Goal: Task Accomplishment & Management: Manage account settings

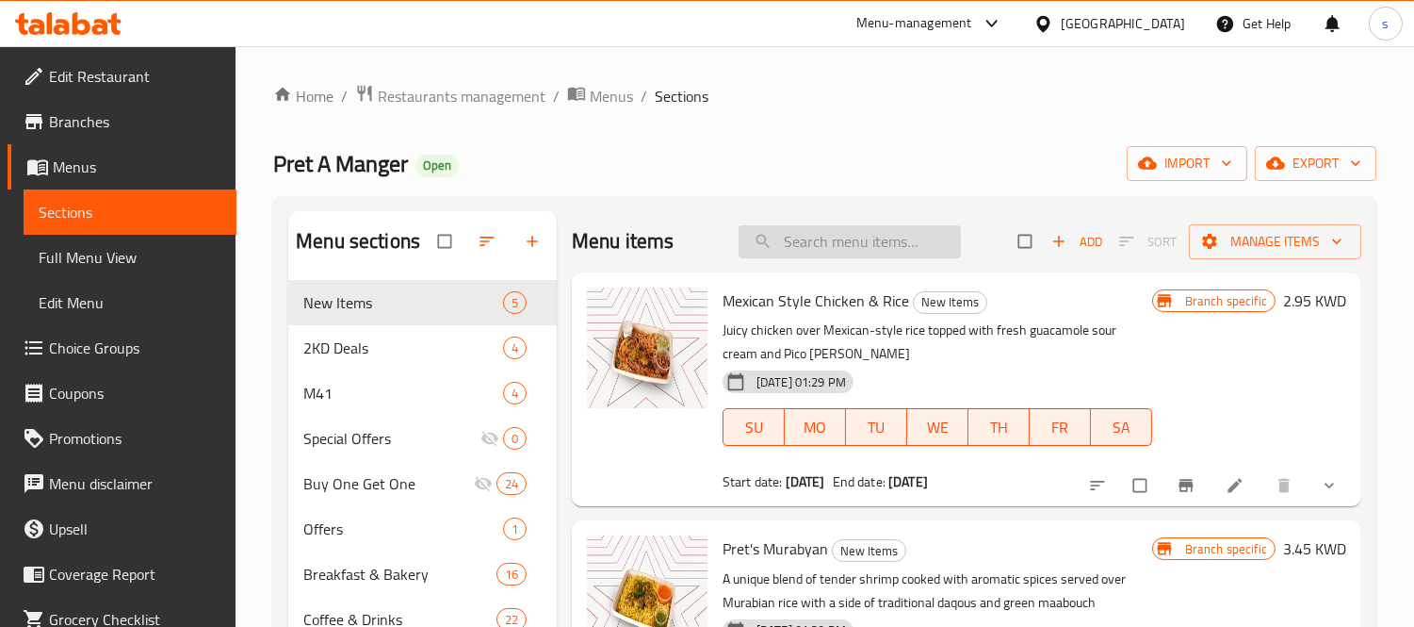
click at [855, 243] on input "search" at bounding box center [850, 241] width 222 height 33
paste input "Power Up-Mediterranean Egg And Zaatar Protein Wrap"
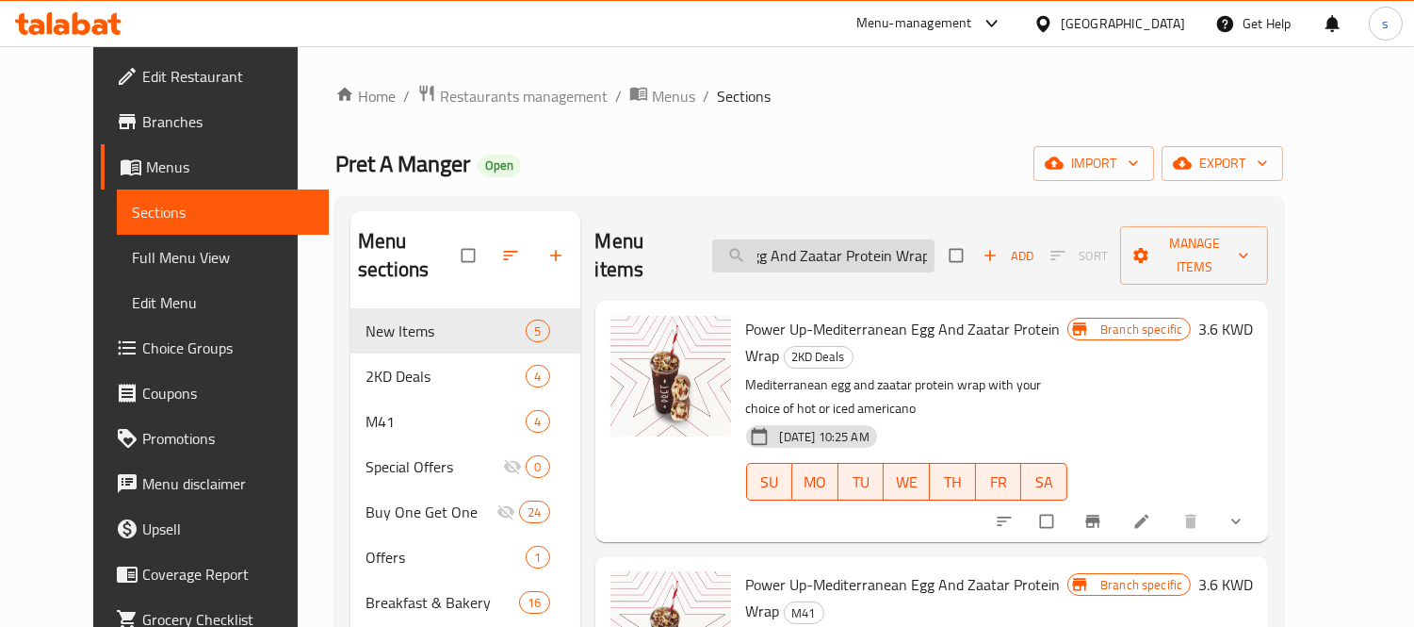
type input "Power Up-Mediterranean Egg And Zaatar Protein Wrap"
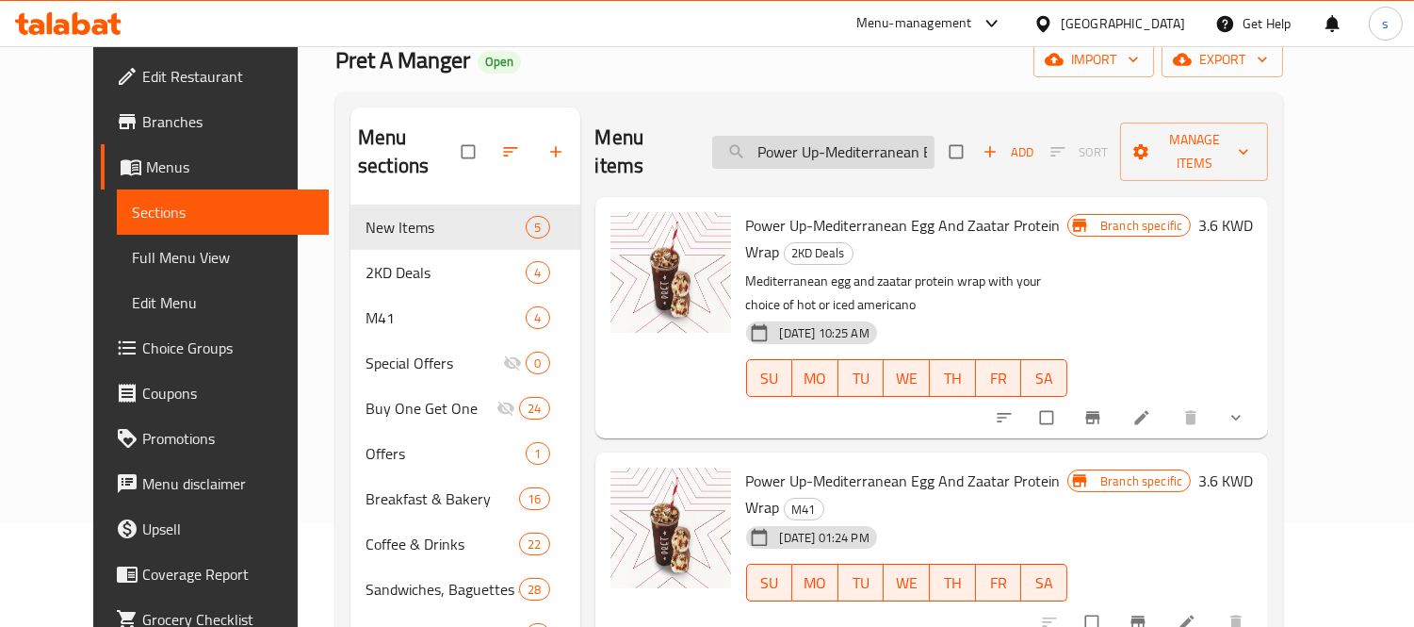
scroll to position [105, 0]
click at [1151, 407] on icon at bounding box center [1141, 416] width 19 height 19
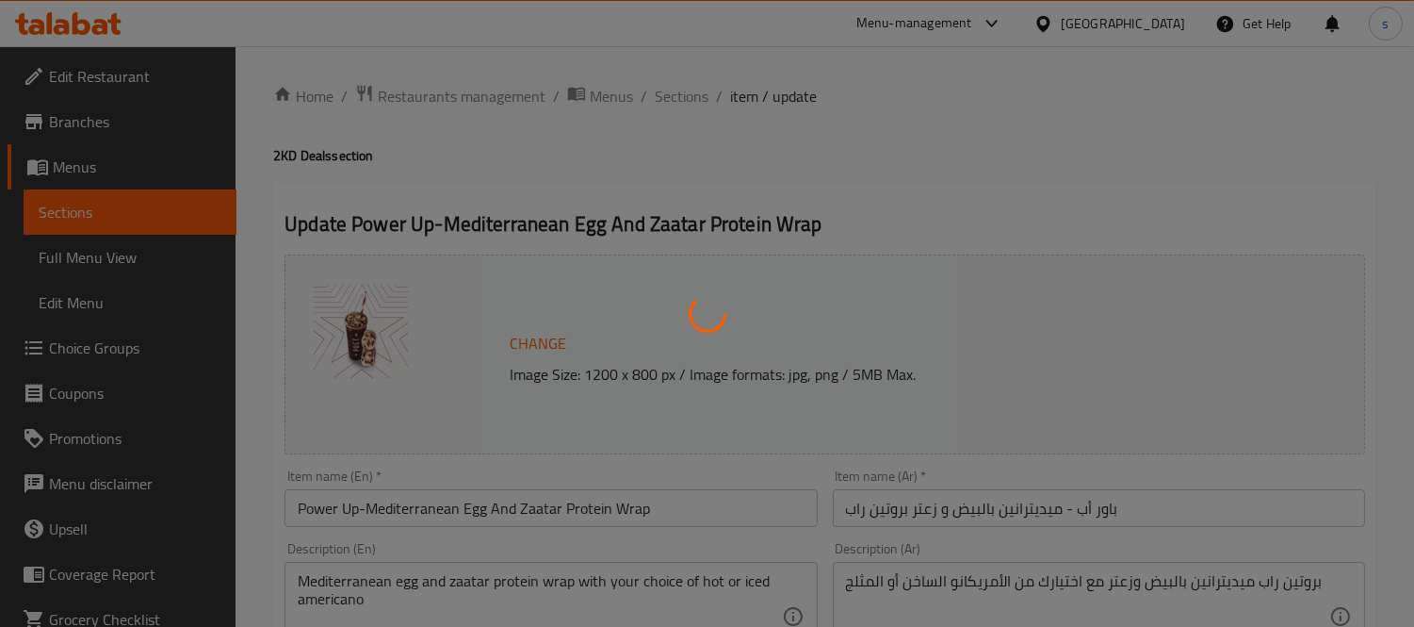
type input "طريقة التقديم:"
type input "1"
type input "امريكانو"
type input "1"
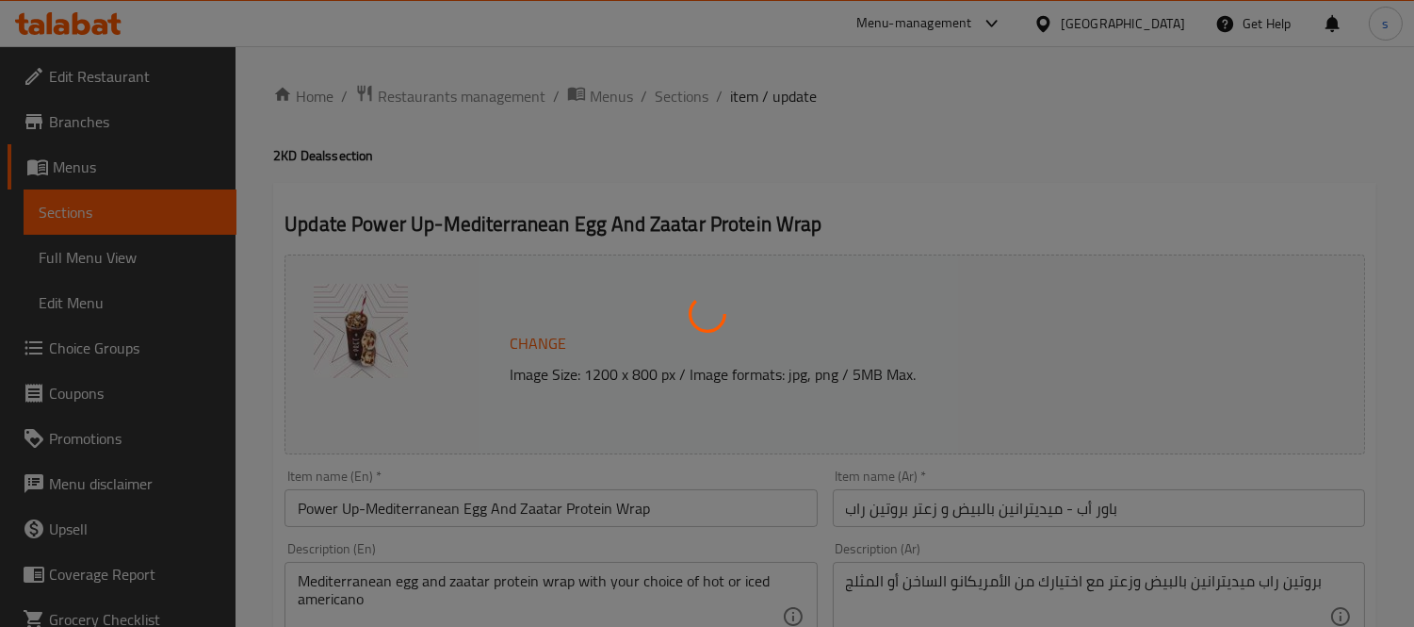
type input "1"
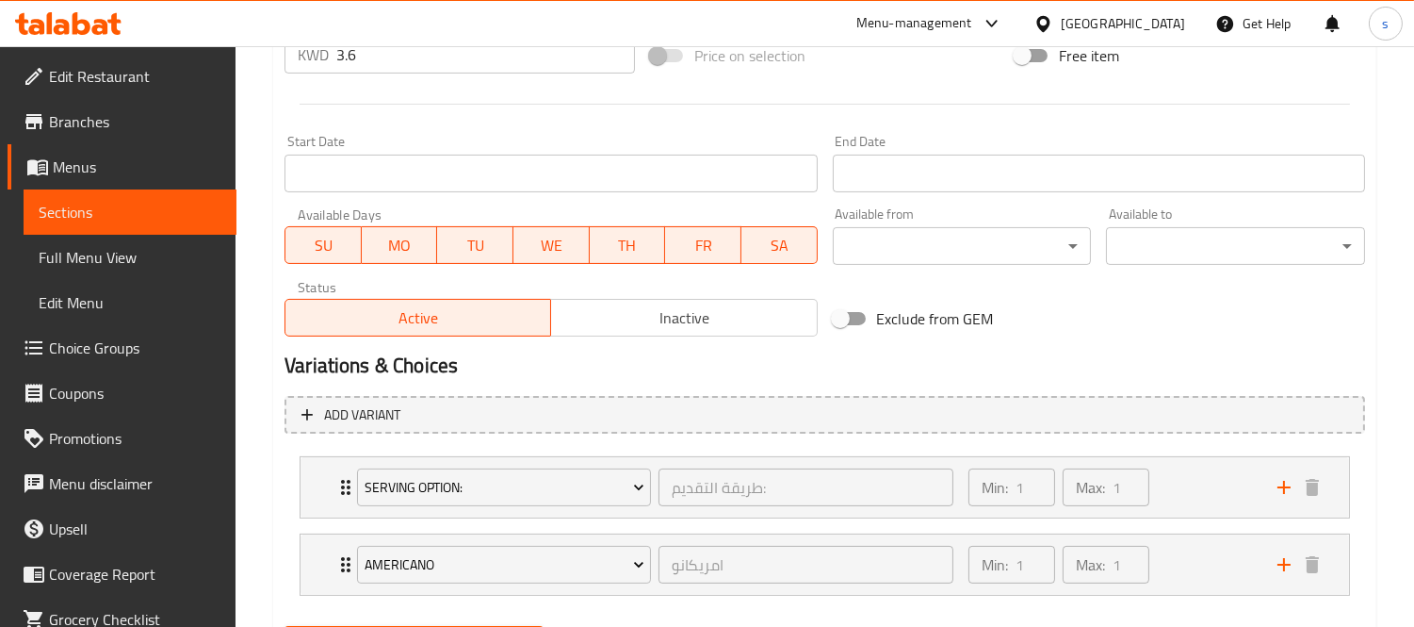
scroll to position [838, 0]
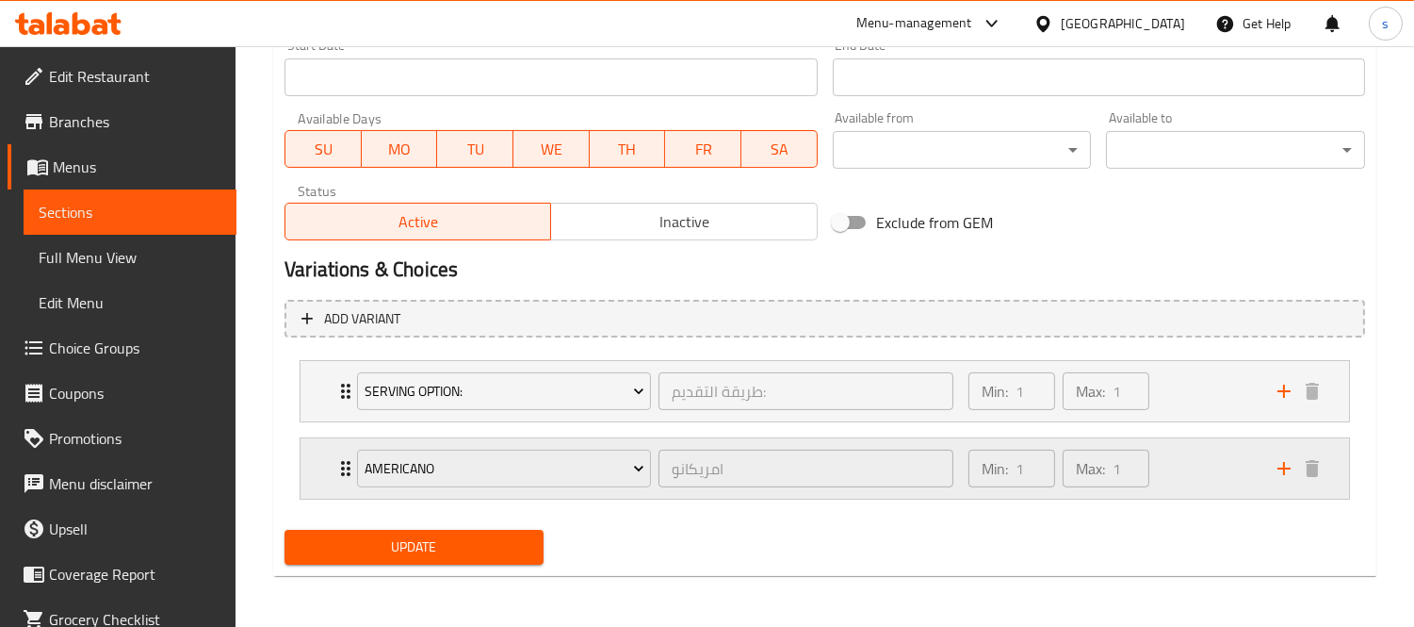
click at [344, 468] on icon "Expand" at bounding box center [345, 468] width 23 height 23
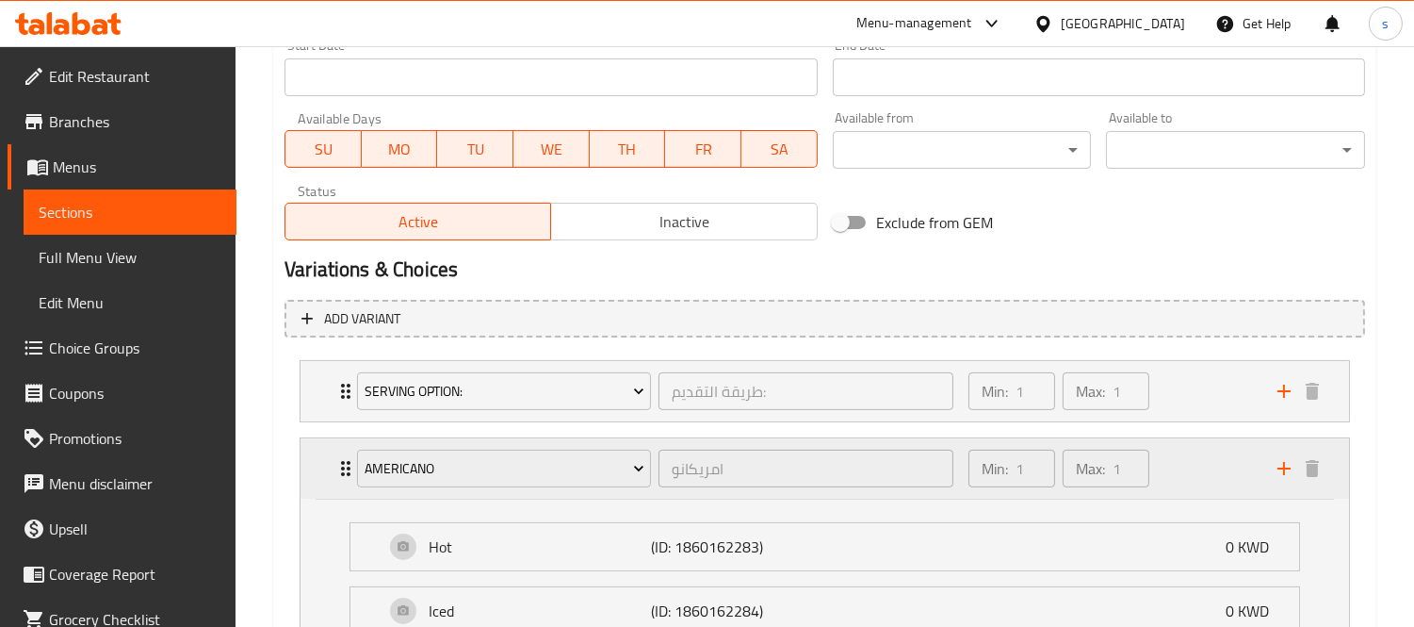
scroll to position [1005, 0]
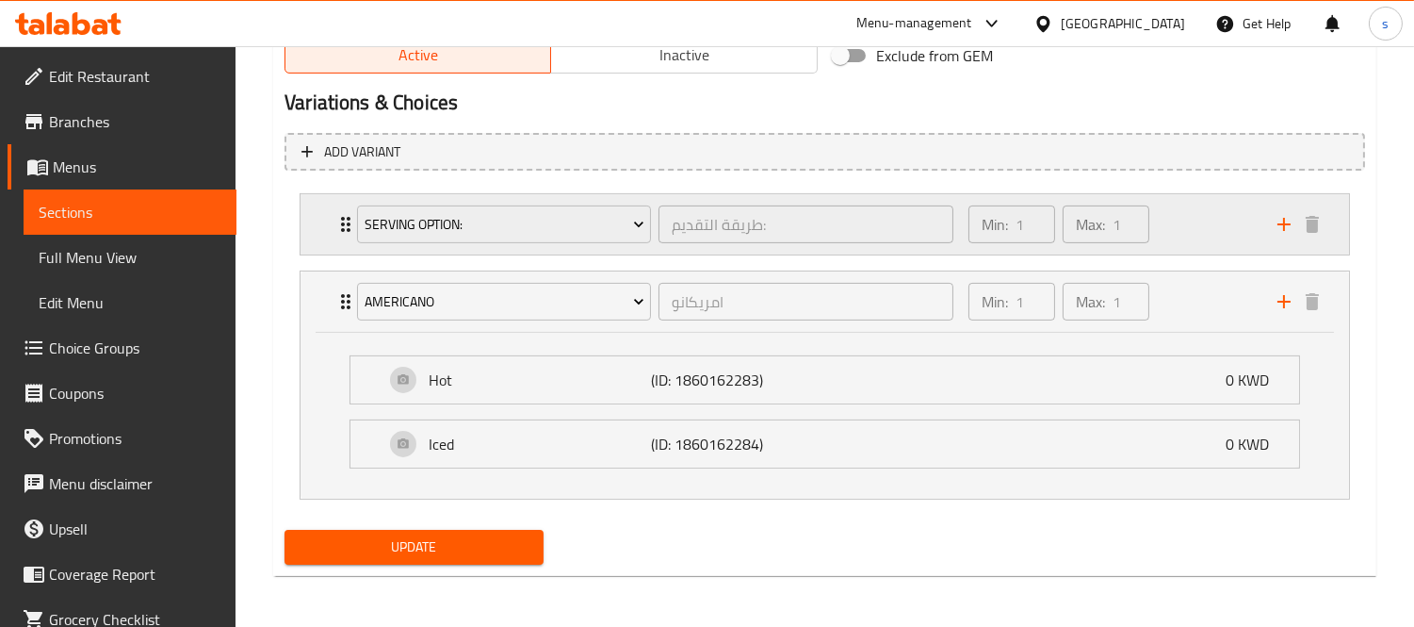
click at [343, 221] on icon "Expand" at bounding box center [345, 224] width 9 height 15
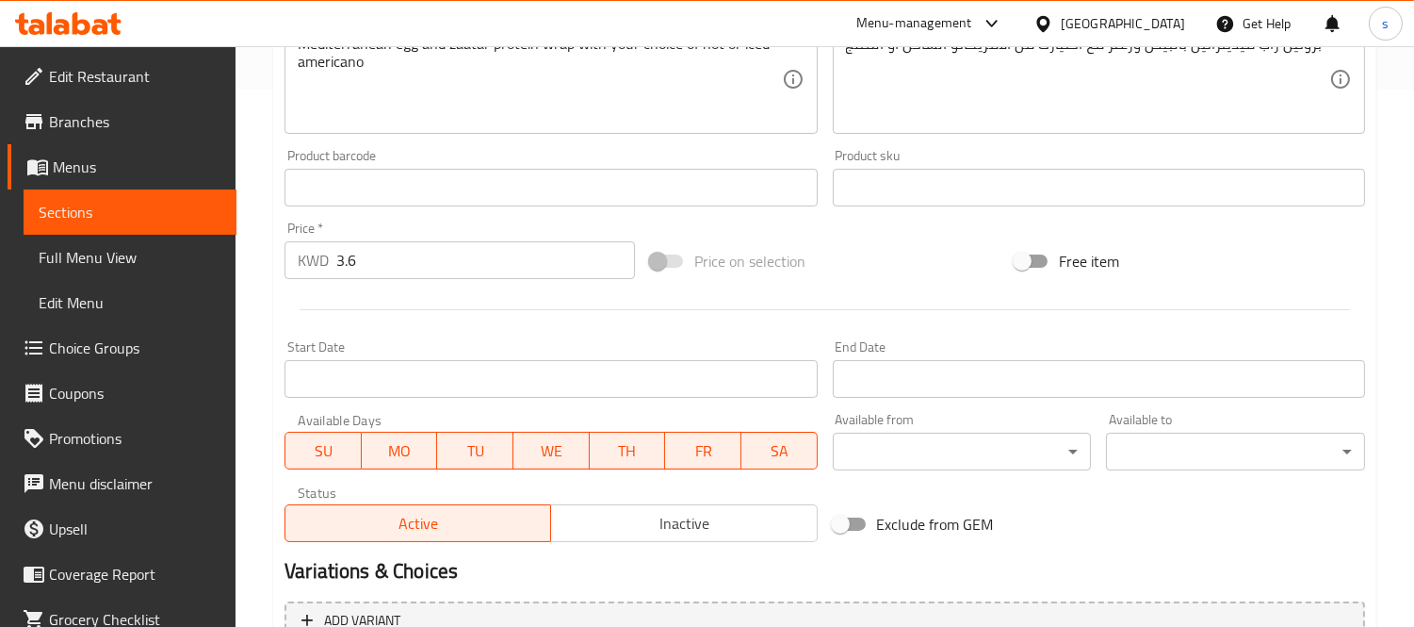
scroll to position [273, 0]
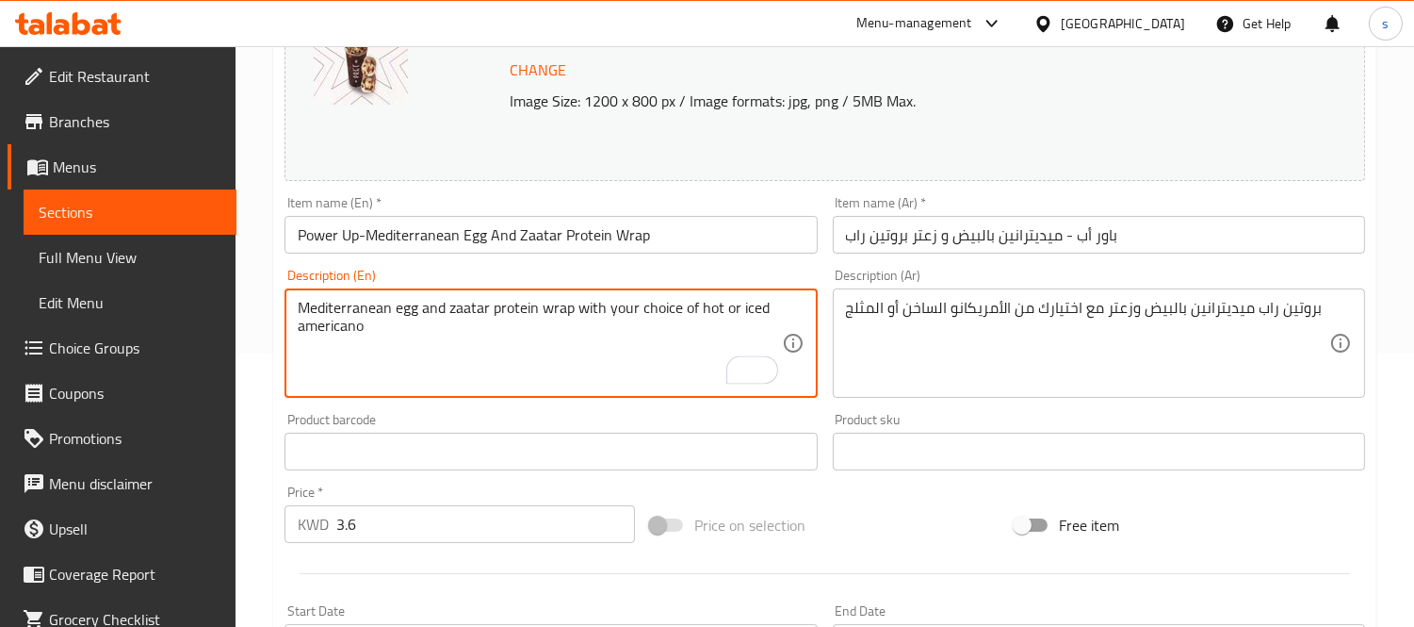
drag, startPoint x: 300, startPoint y: 305, endPoint x: 571, endPoint y: 306, distance: 271.3
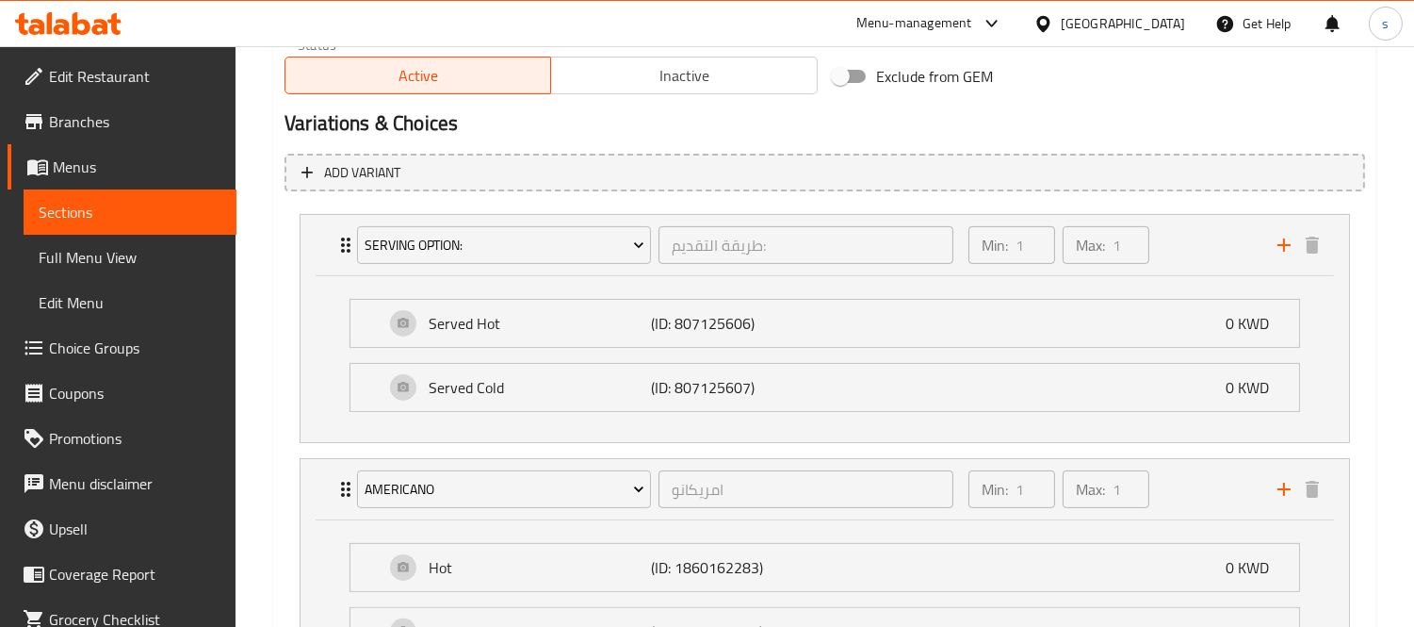
scroll to position [1172, 0]
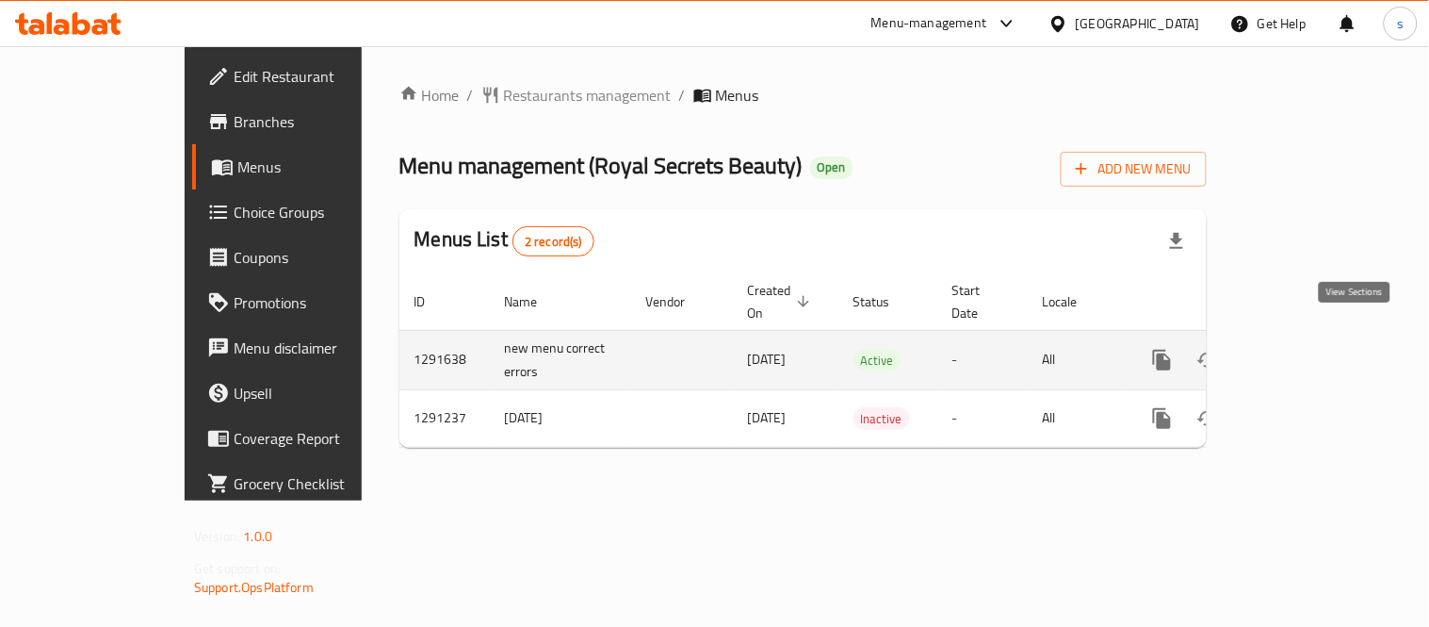
click at [1310, 349] on icon "enhanced table" at bounding box center [1298, 360] width 23 height 23
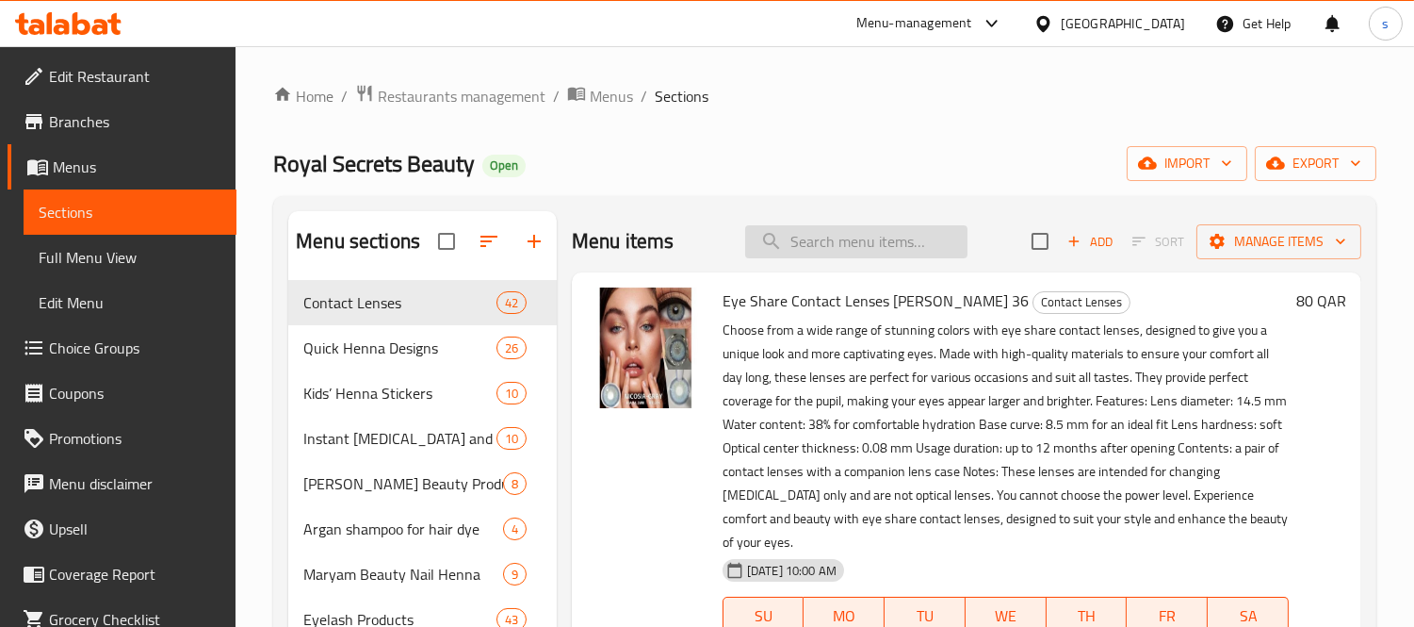
click at [792, 241] on input "search" at bounding box center [856, 241] width 222 height 33
paste input "Henna Sticker from Maryam Beauty for Foot No L 6"
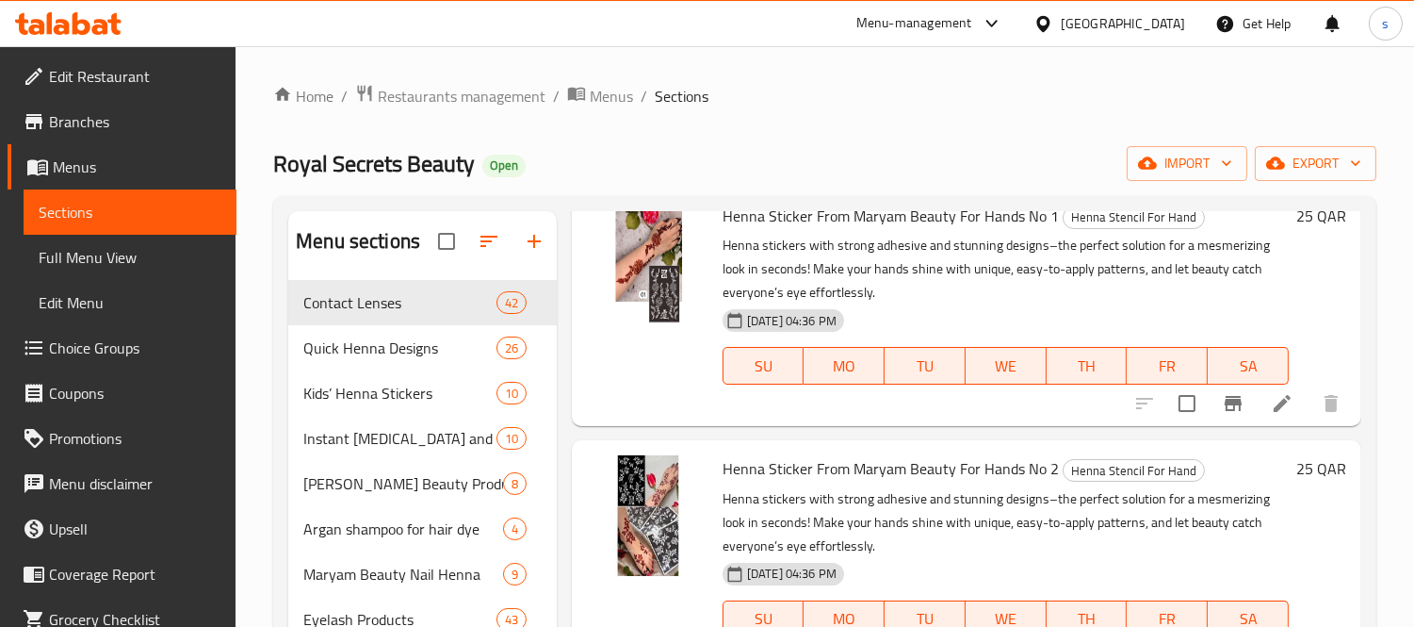
scroll to position [2512, 0]
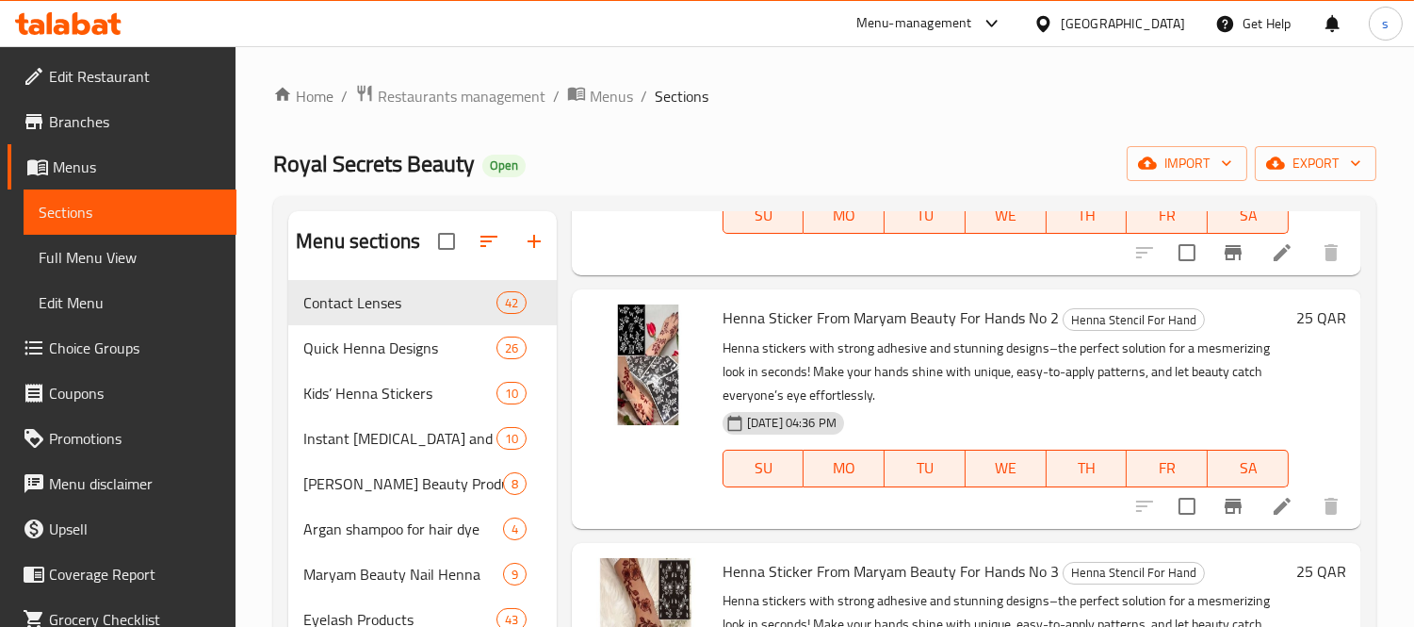
type input "Henna Sticker from Maryam Beauty"
click at [1061, 24] on div at bounding box center [1046, 23] width 27 height 21
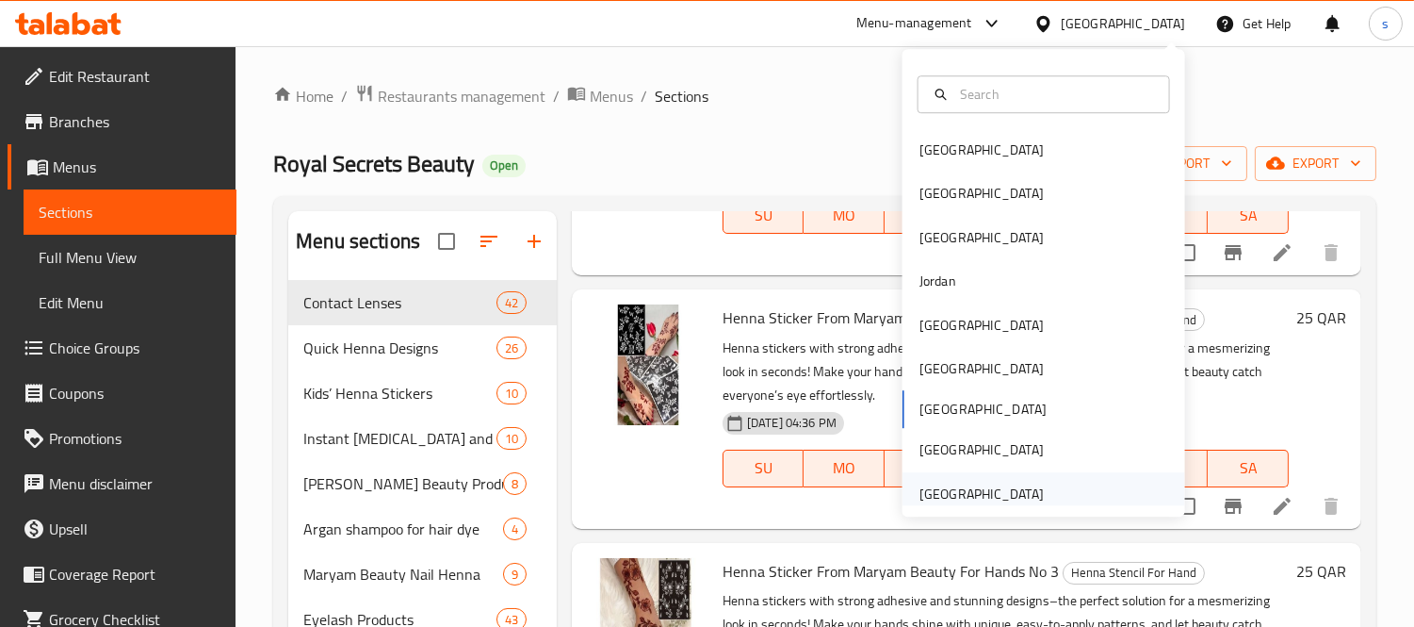
click at [975, 487] on div "United Arab Emirates" at bounding box center [982, 493] width 124 height 21
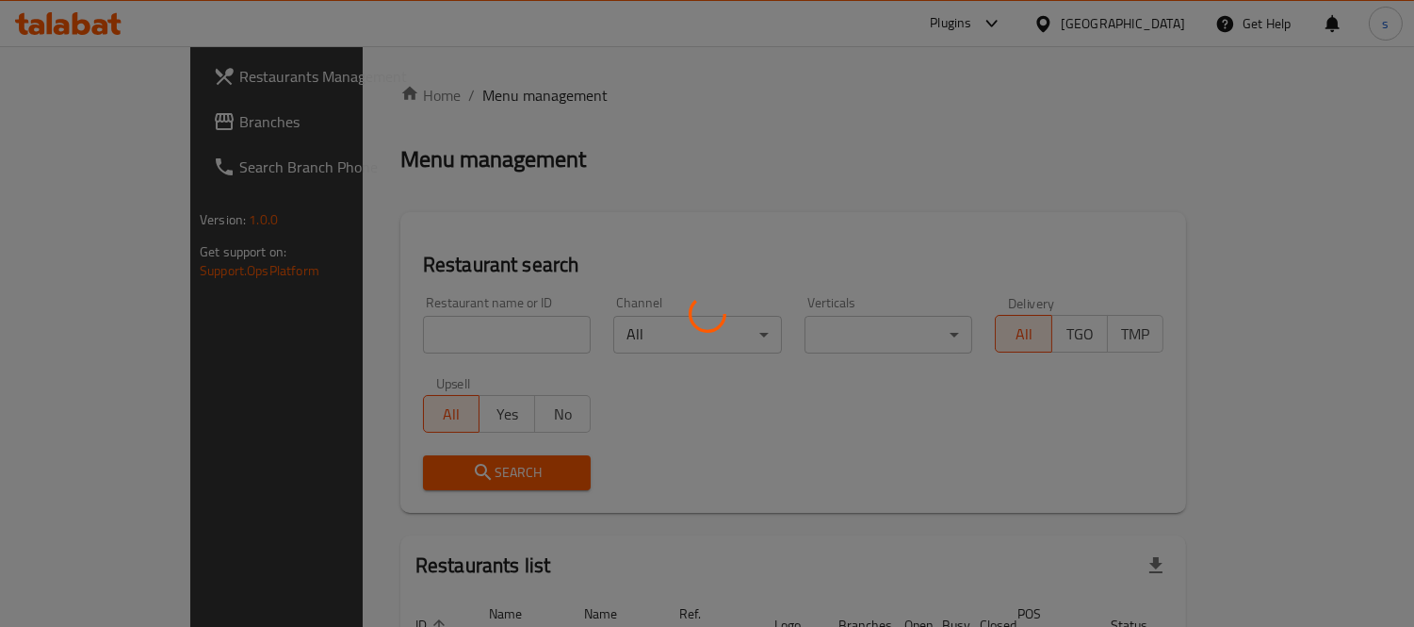
click at [132, 111] on div at bounding box center [707, 313] width 1414 height 627
click at [130, 111] on div at bounding box center [707, 313] width 1414 height 627
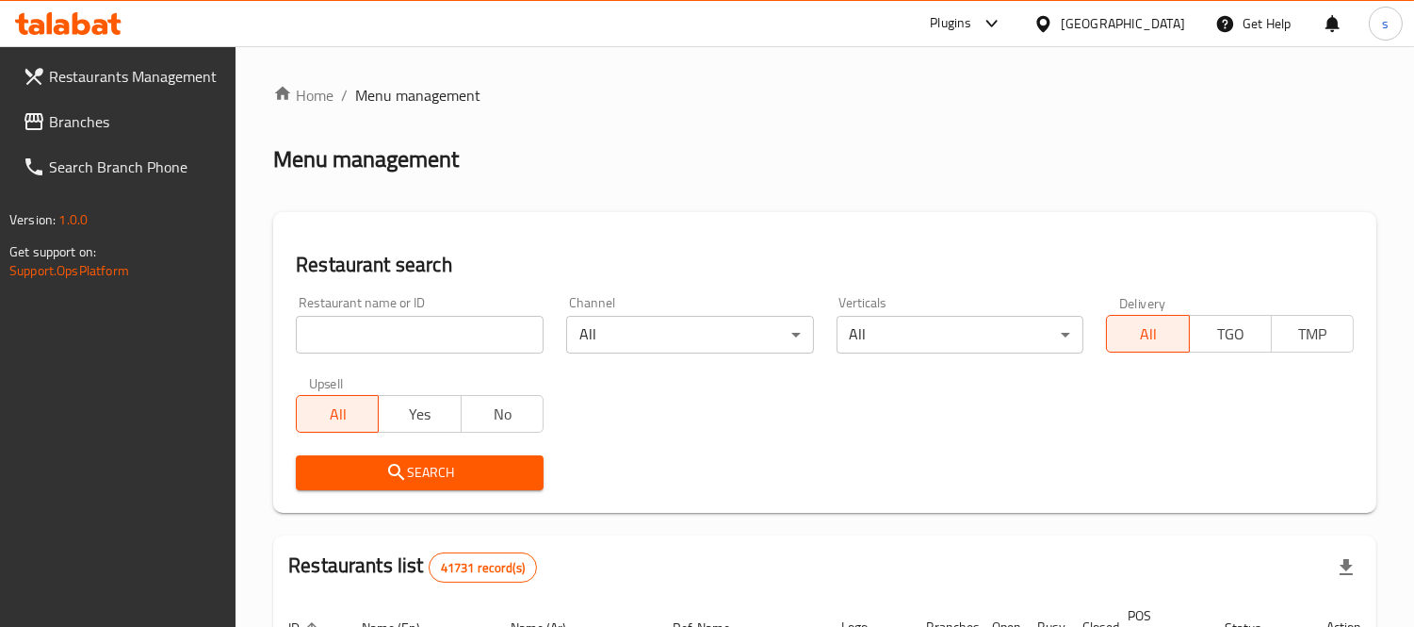
click at [117, 121] on span "Branches" at bounding box center [135, 121] width 172 height 23
